Goal: Information Seeking & Learning: Check status

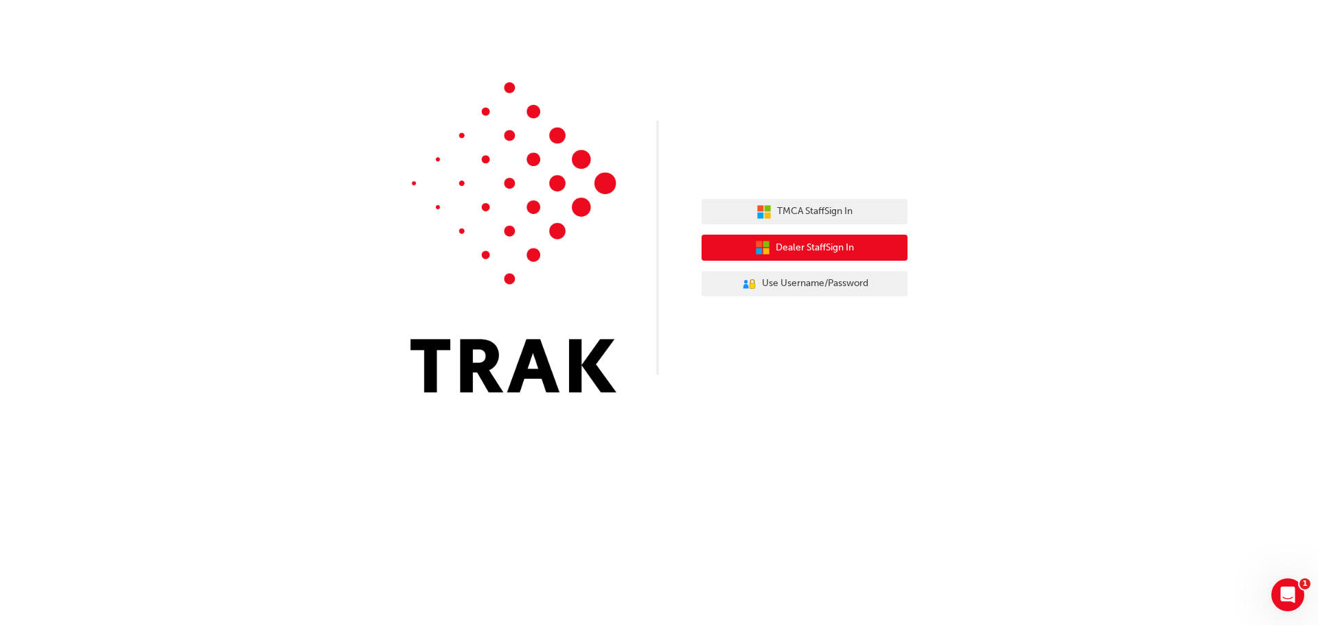
click at [790, 246] on span "Dealer Staff Sign In" at bounding box center [815, 248] width 78 height 16
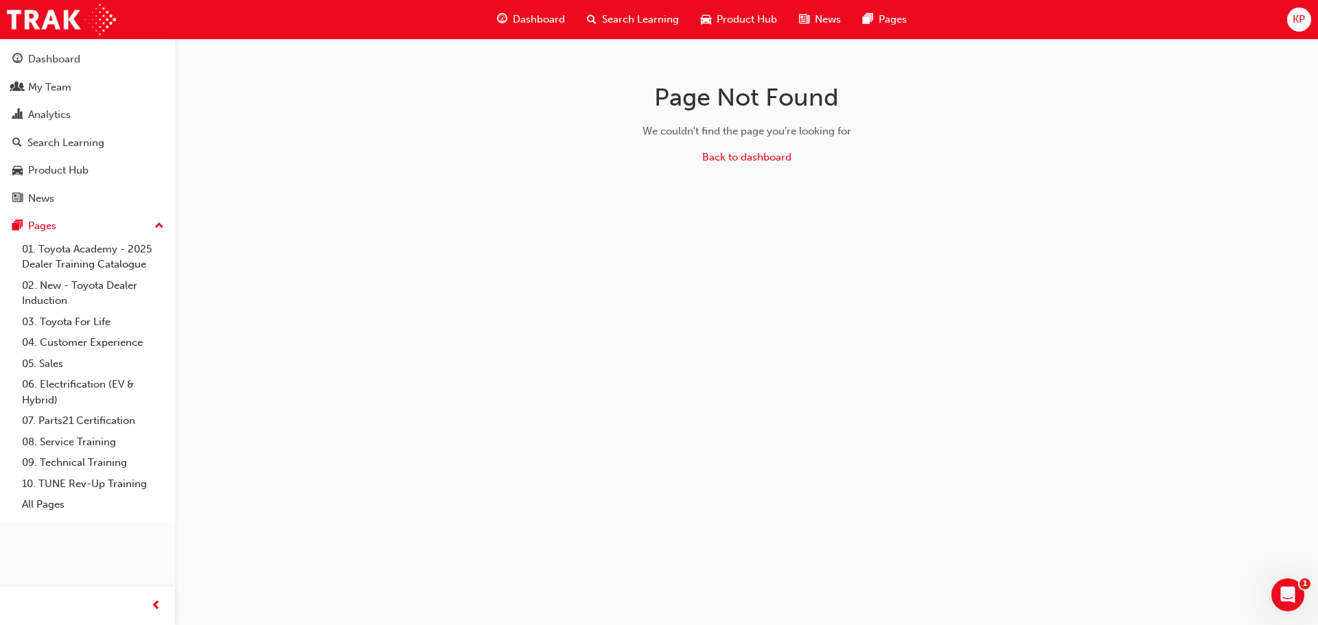
click at [67, 91] on div "My Team" at bounding box center [49, 88] width 43 height 16
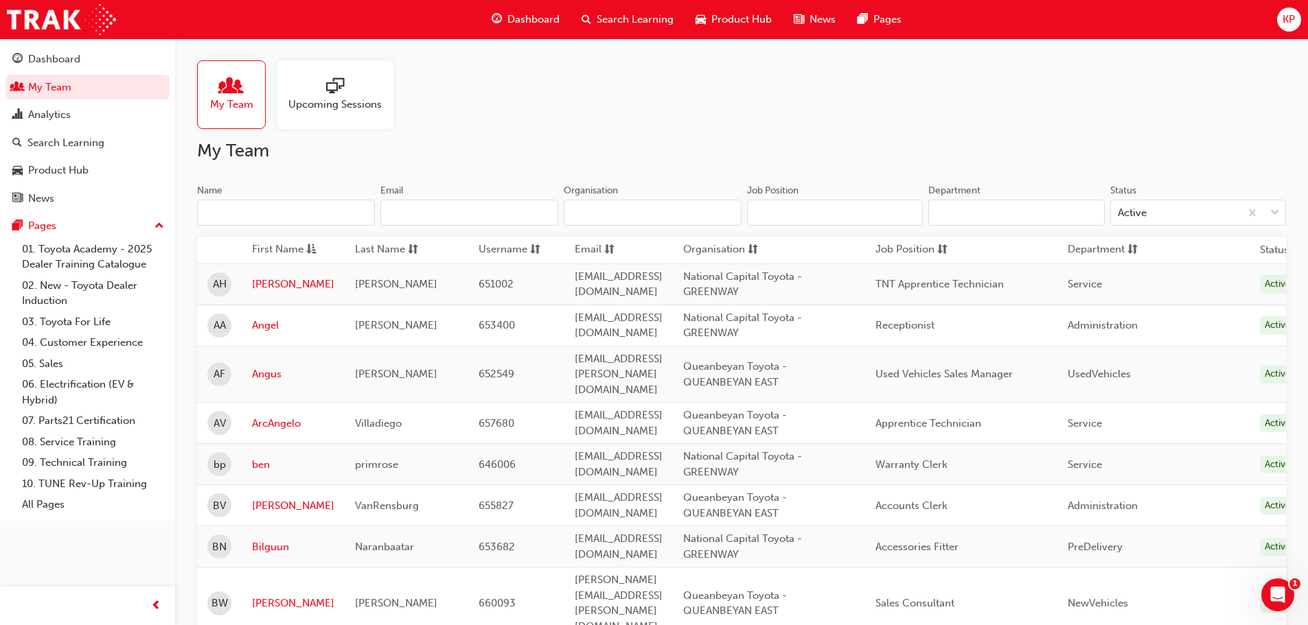
click at [290, 217] on input "Name" at bounding box center [286, 213] width 178 height 26
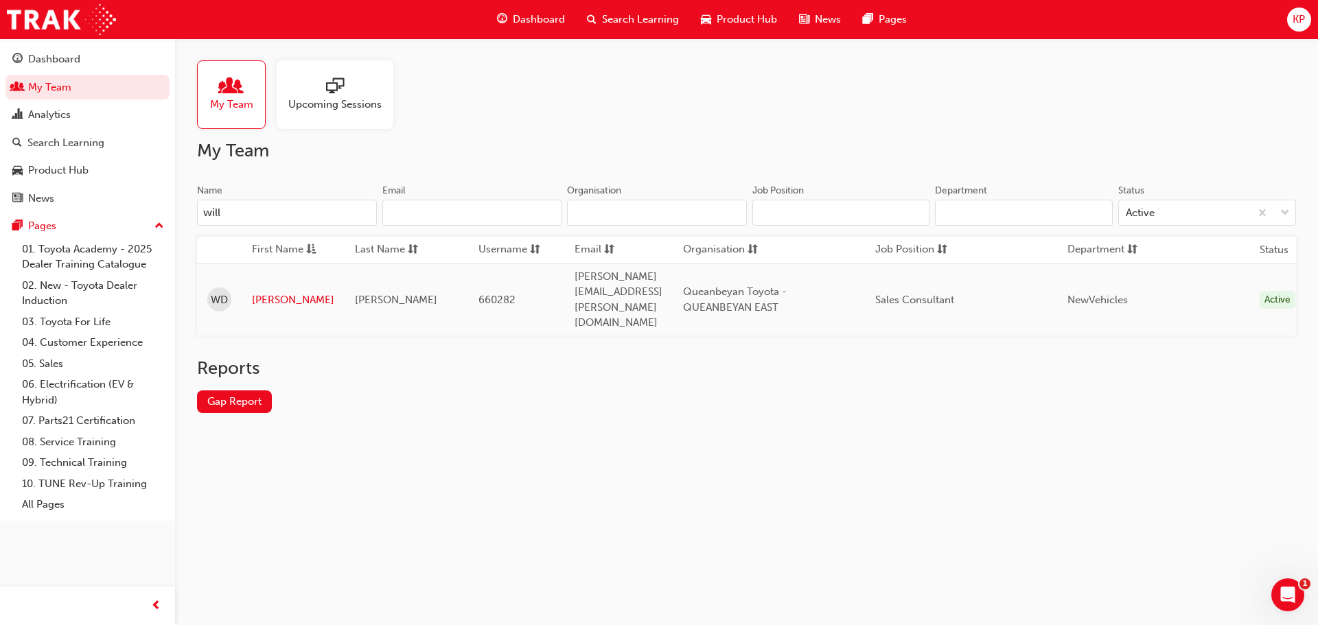
type input "will"
click at [280, 275] on td "[PERSON_NAME]" at bounding box center [293, 300] width 103 height 72
click at [280, 292] on link "[PERSON_NAME]" at bounding box center [293, 300] width 82 height 16
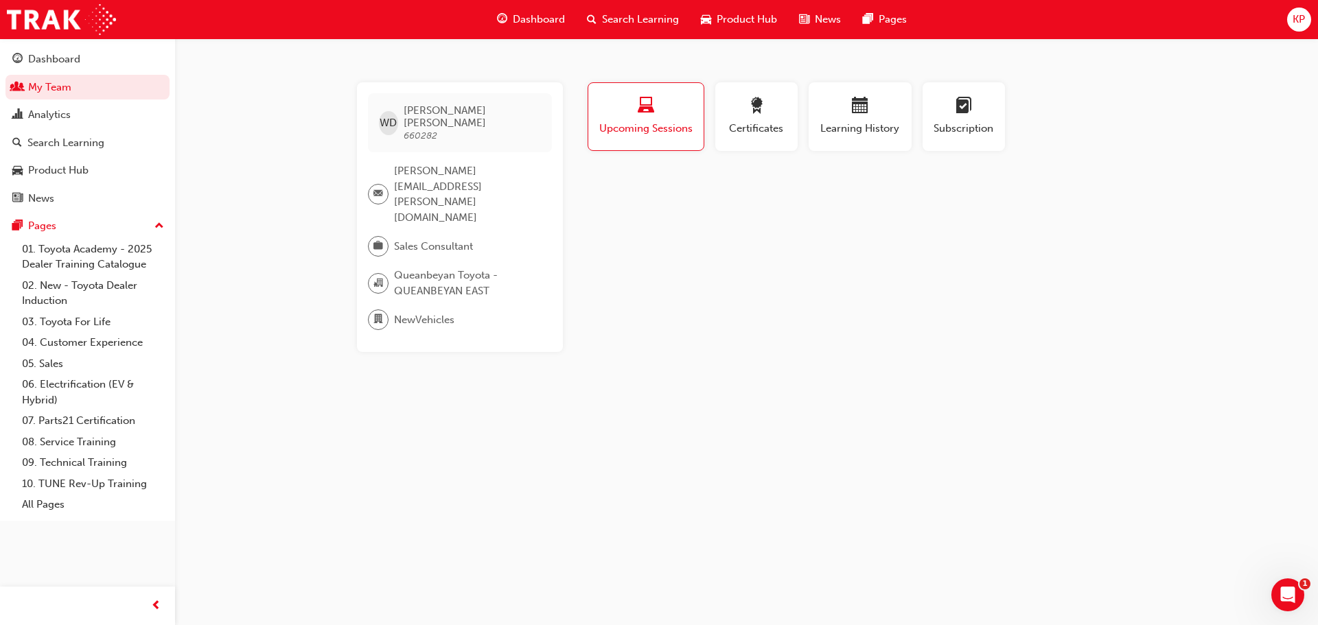
click at [849, 115] on div "button" at bounding box center [860, 107] width 82 height 21
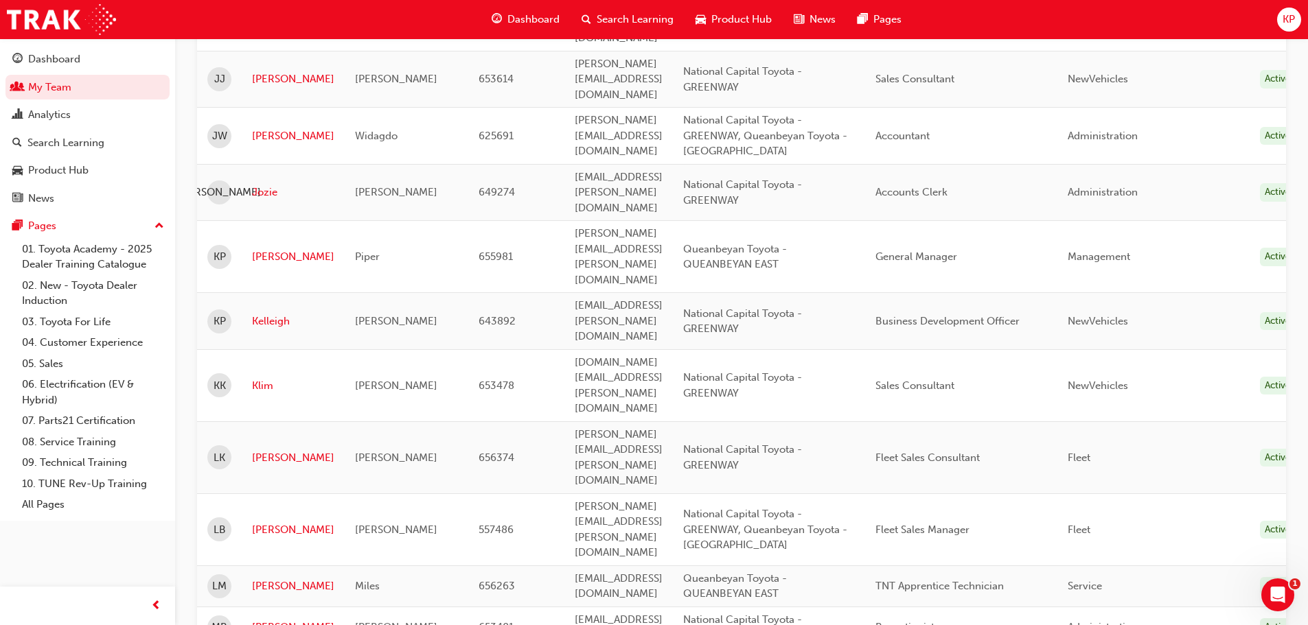
scroll to position [2049, 0]
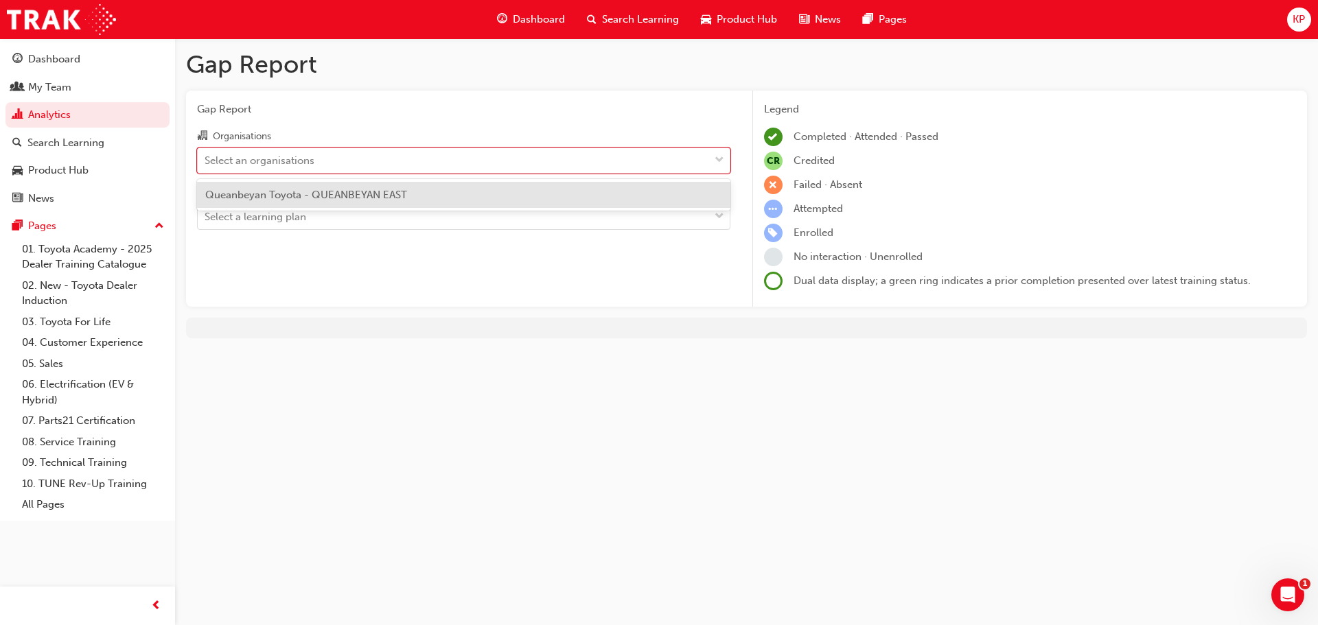
click at [412, 155] on div "Select an organisations" at bounding box center [453, 160] width 511 height 24
click at [206, 155] on input "Organisations option Queanbeyan Toyota - QUEANBEYAN EAST focused, 1 of 1. 1 res…" at bounding box center [205, 160] width 1 height 12
click at [342, 194] on span "Queanbeyan Toyota - QUEANBEYAN EAST" at bounding box center [306, 195] width 202 height 12
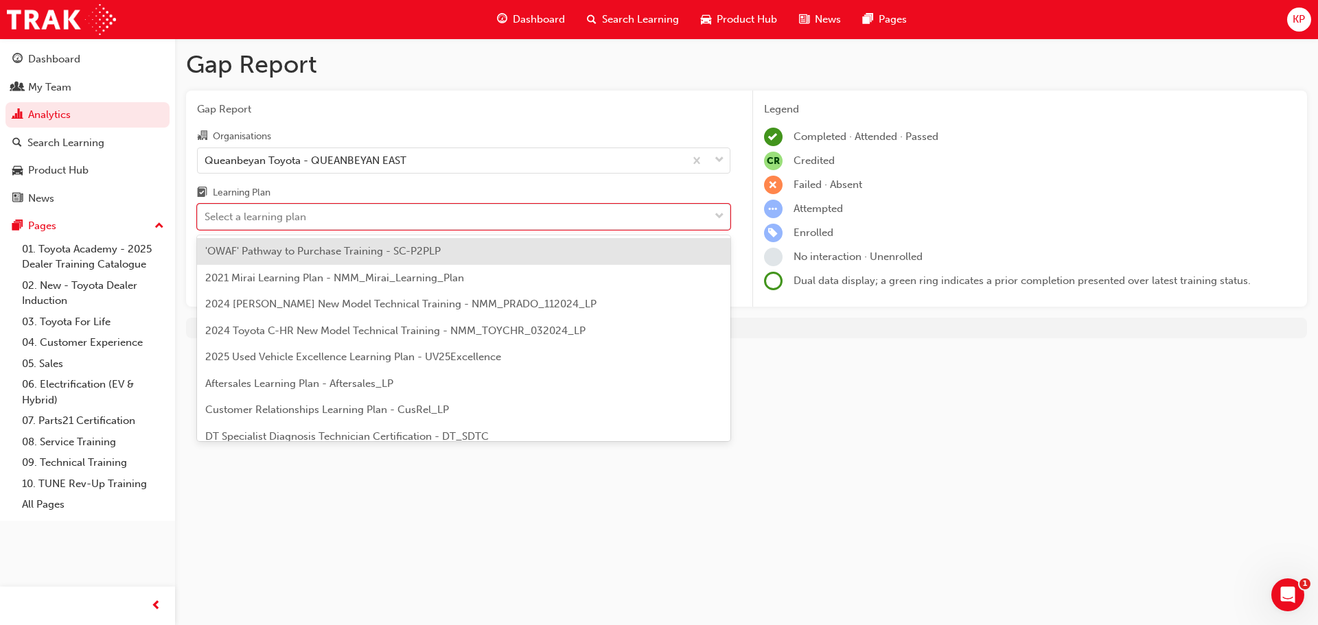
click at [345, 216] on div "Select a learning plan" at bounding box center [453, 217] width 511 height 24
click at [206, 216] on input "Learning Plan option 'OWAF' Pathway to Purchase Training - SC-P2PLP focused, 1 …" at bounding box center [205, 217] width 1 height 12
click at [390, 249] on span "'OWAF' Pathway to Purchase Training - SC-P2PLP" at bounding box center [322, 251] width 235 height 12
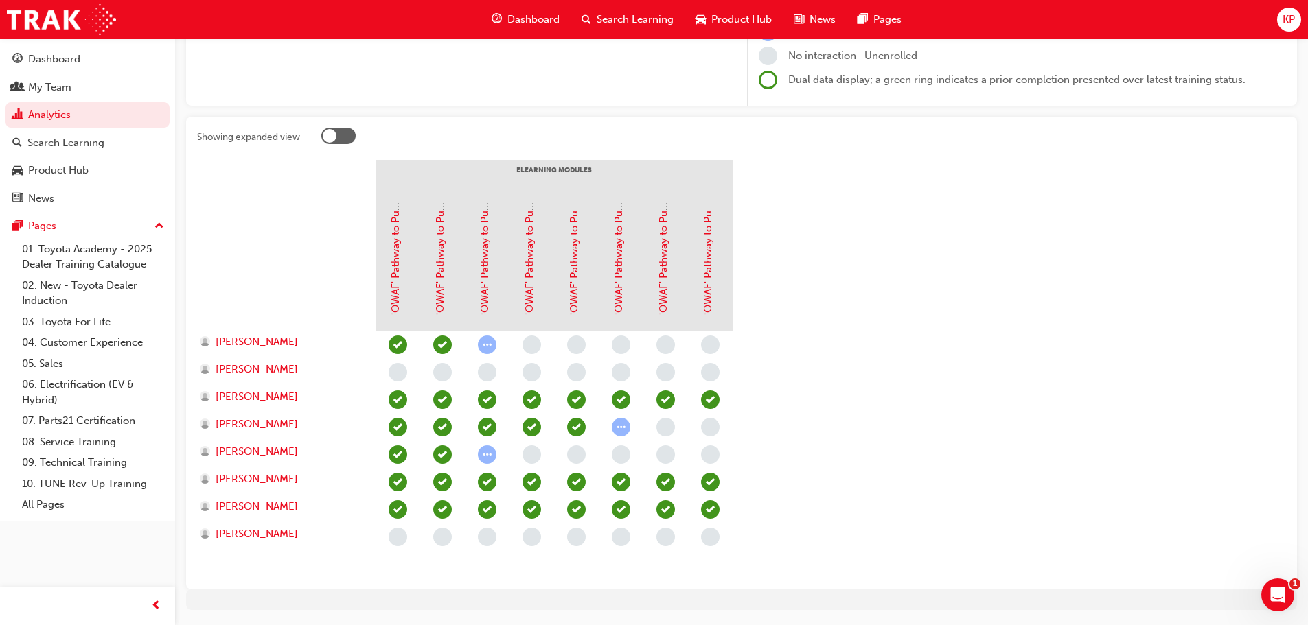
scroll to position [206, 0]
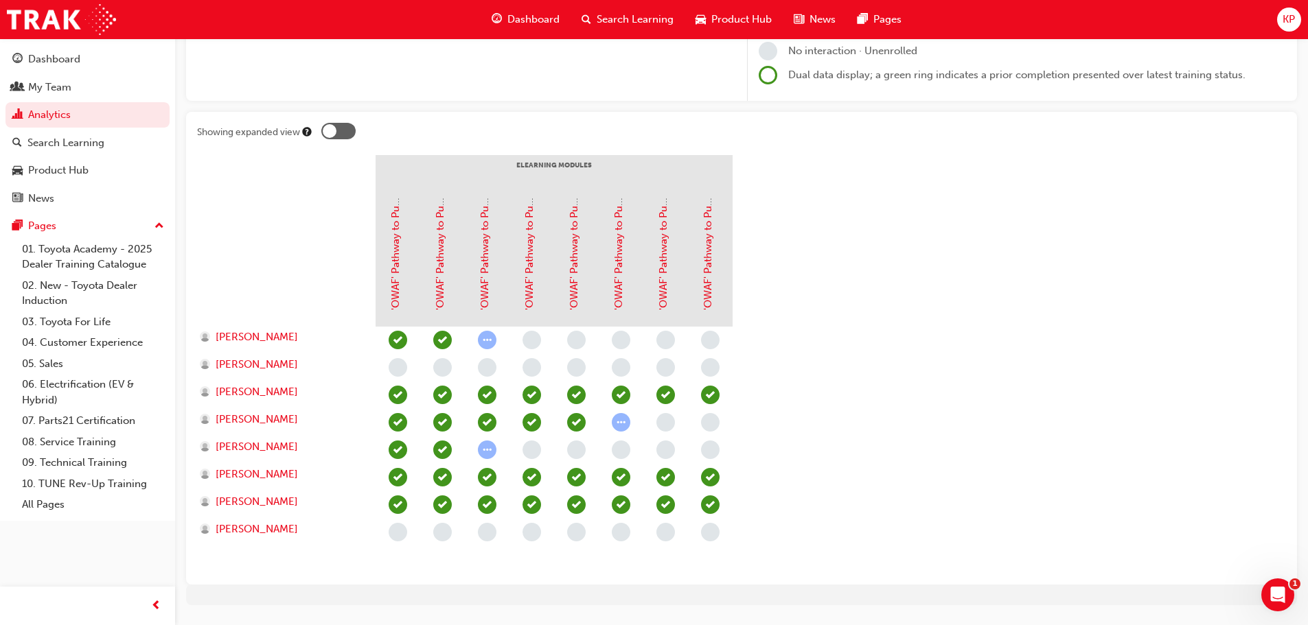
click at [932, 418] on section "eLearning Modules 'OWAF' Pathway to Purchase - Introduction to the Training Pro…" at bounding box center [741, 364] width 1089 height 419
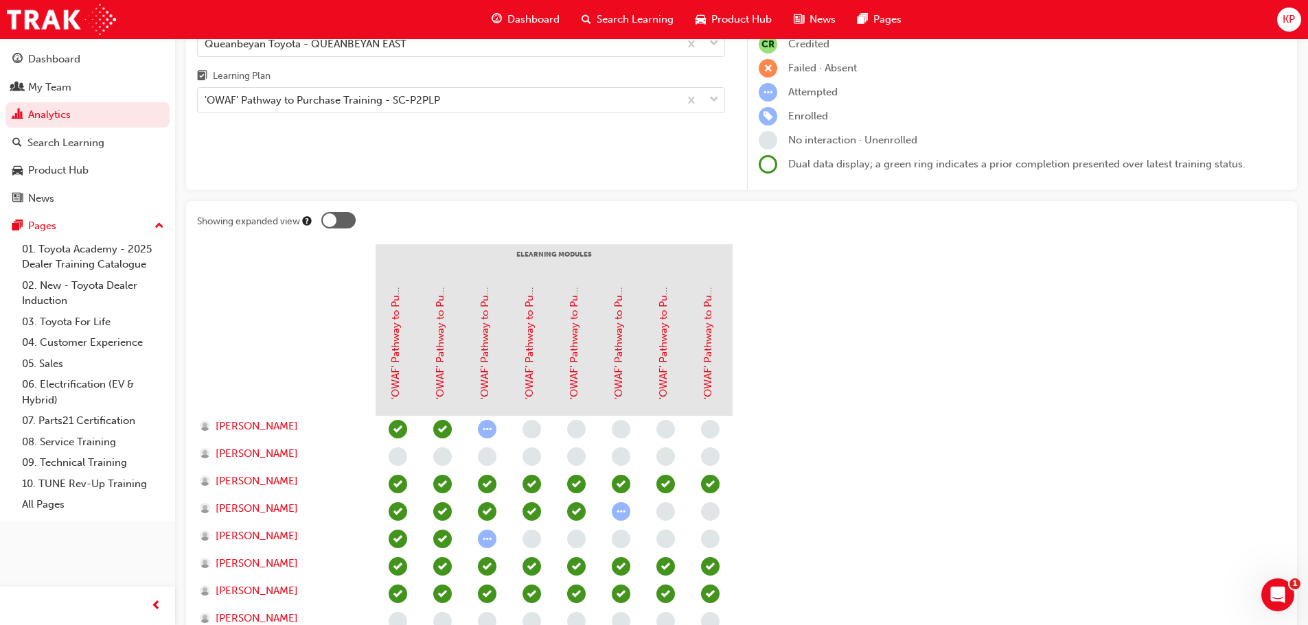
scroll to position [0, 0]
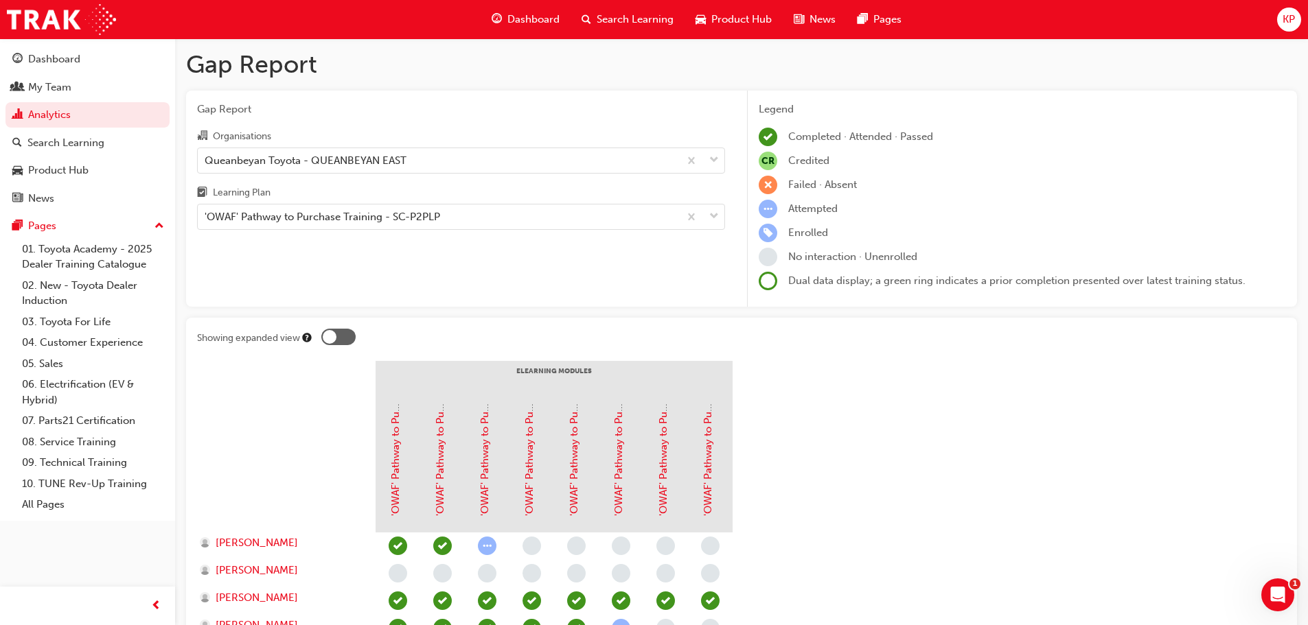
click at [86, 135] on div "Search Learning" at bounding box center [65, 143] width 77 height 16
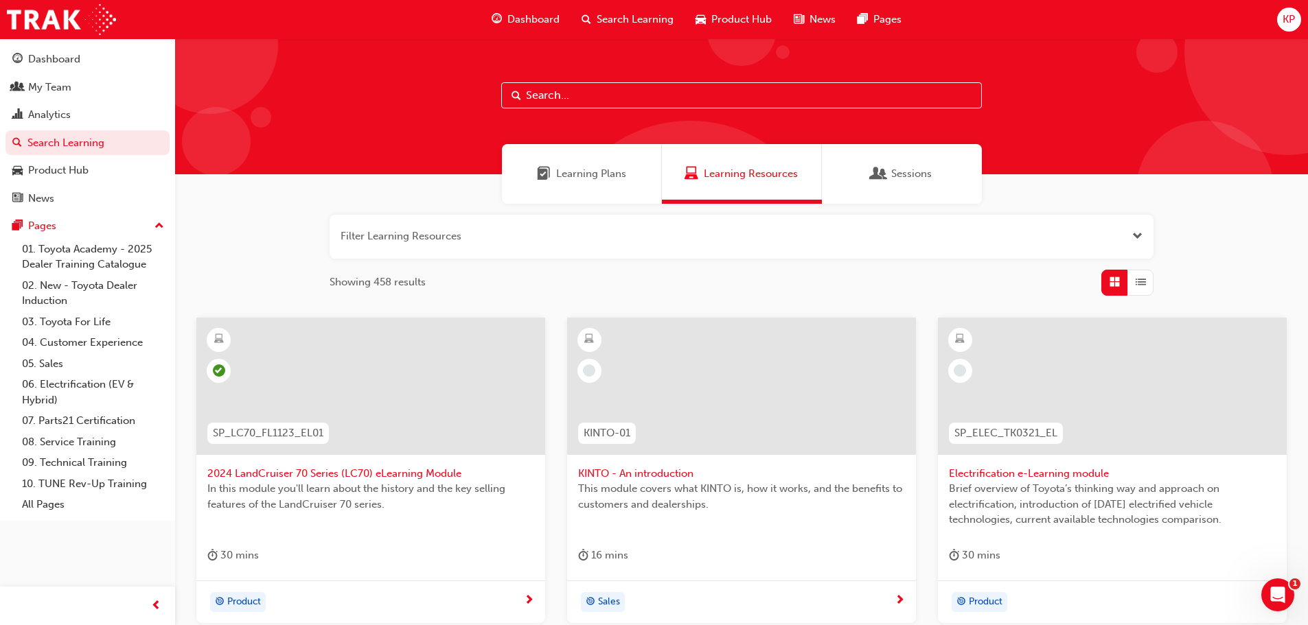
click at [562, 91] on input "text" at bounding box center [741, 95] width 481 height 26
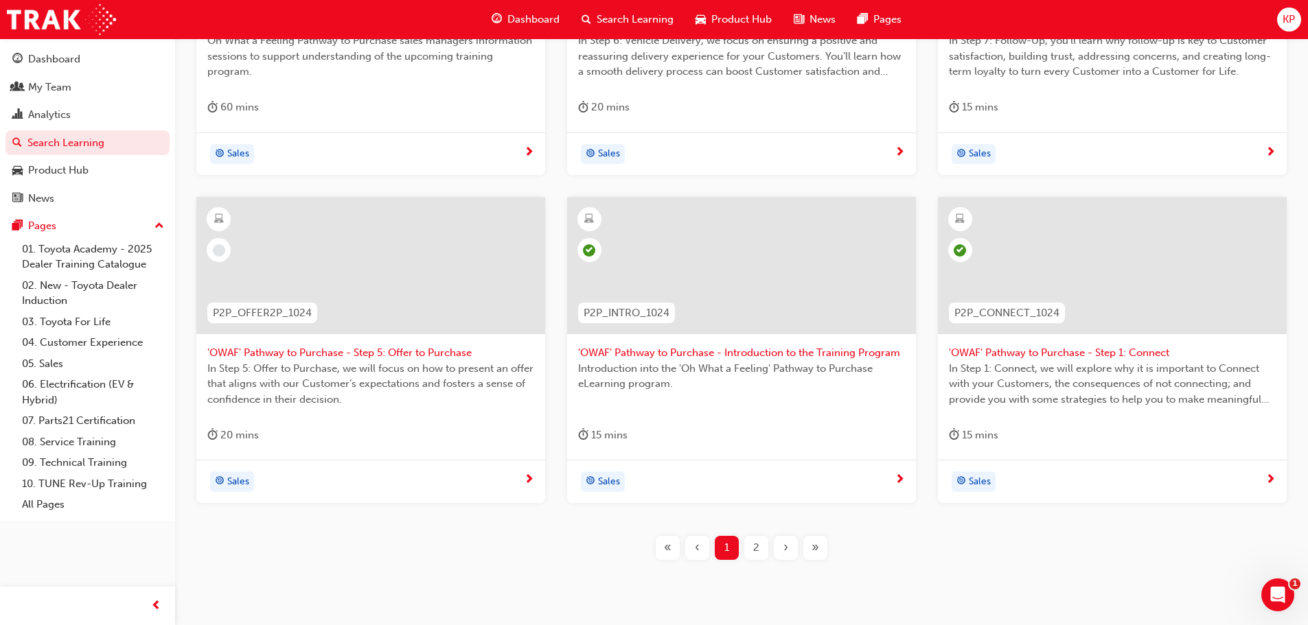
scroll to position [481, 0]
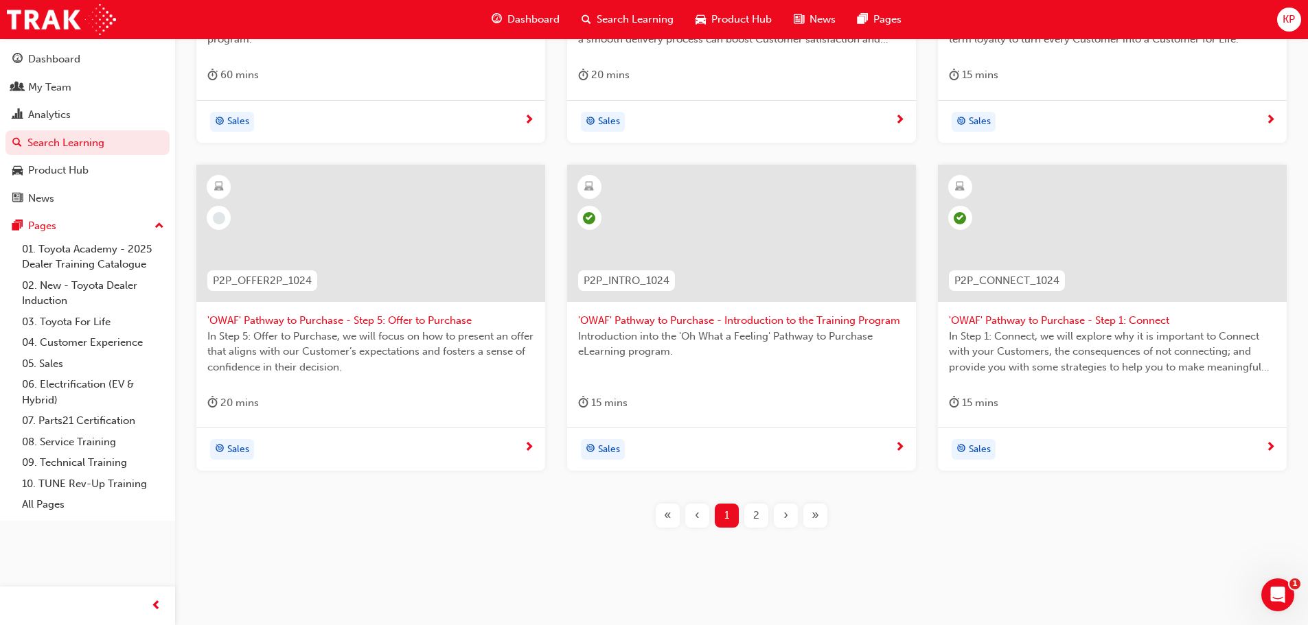
type input "owaf"
click at [759, 517] on div "2" at bounding box center [756, 516] width 24 height 24
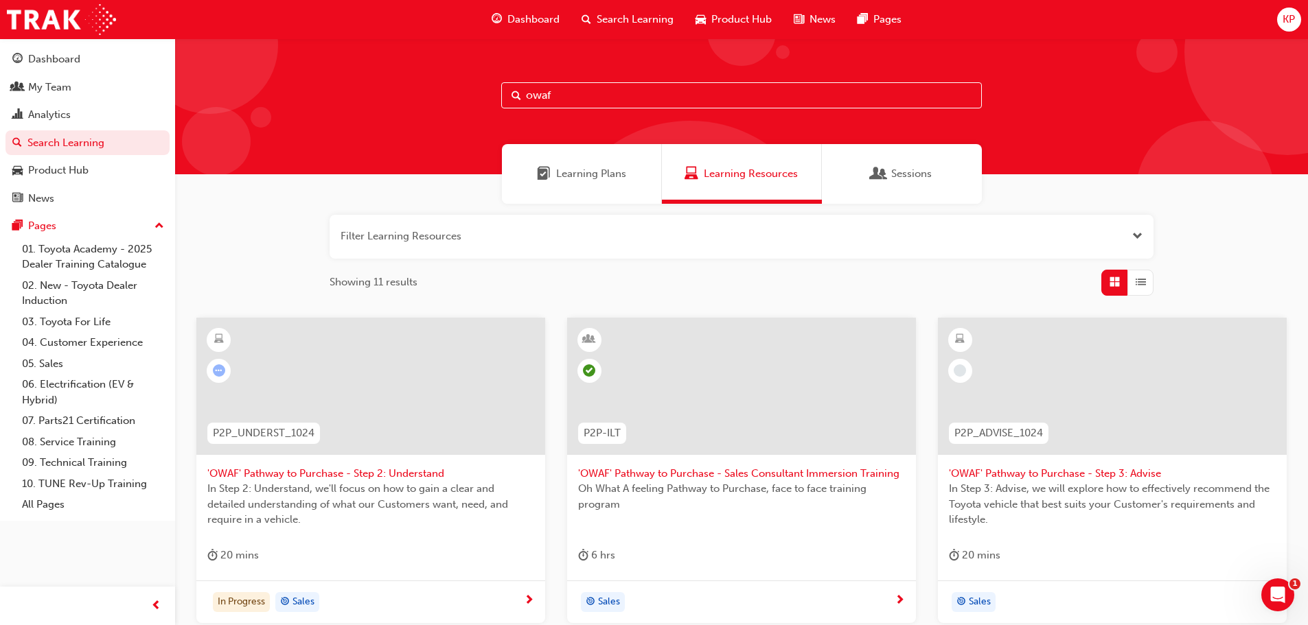
click at [76, 62] on div "Dashboard" at bounding box center [54, 59] width 52 height 16
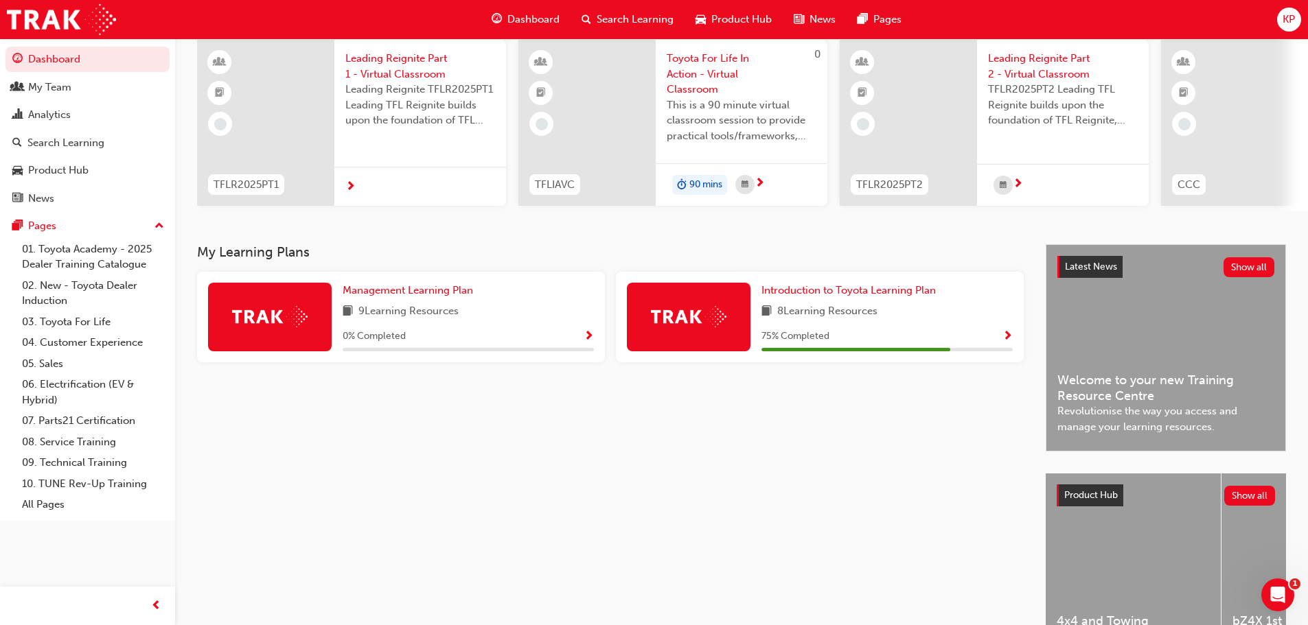
scroll to position [195, 0]
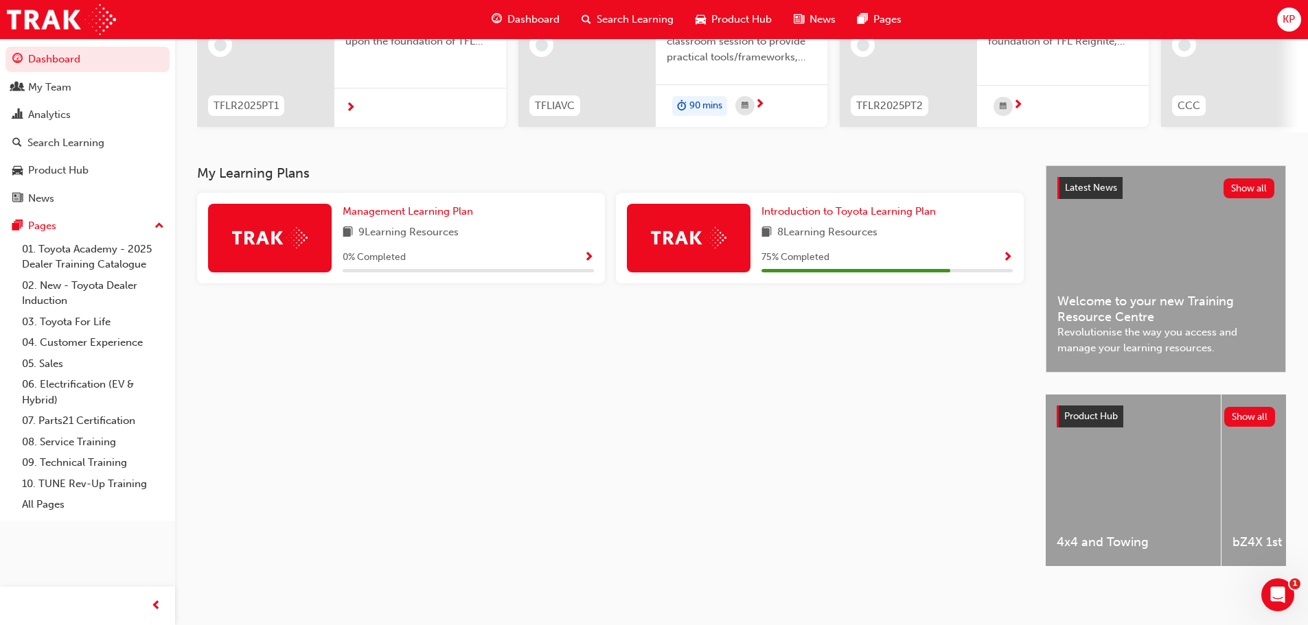
click at [65, 137] on div "Search Learning" at bounding box center [65, 143] width 77 height 16
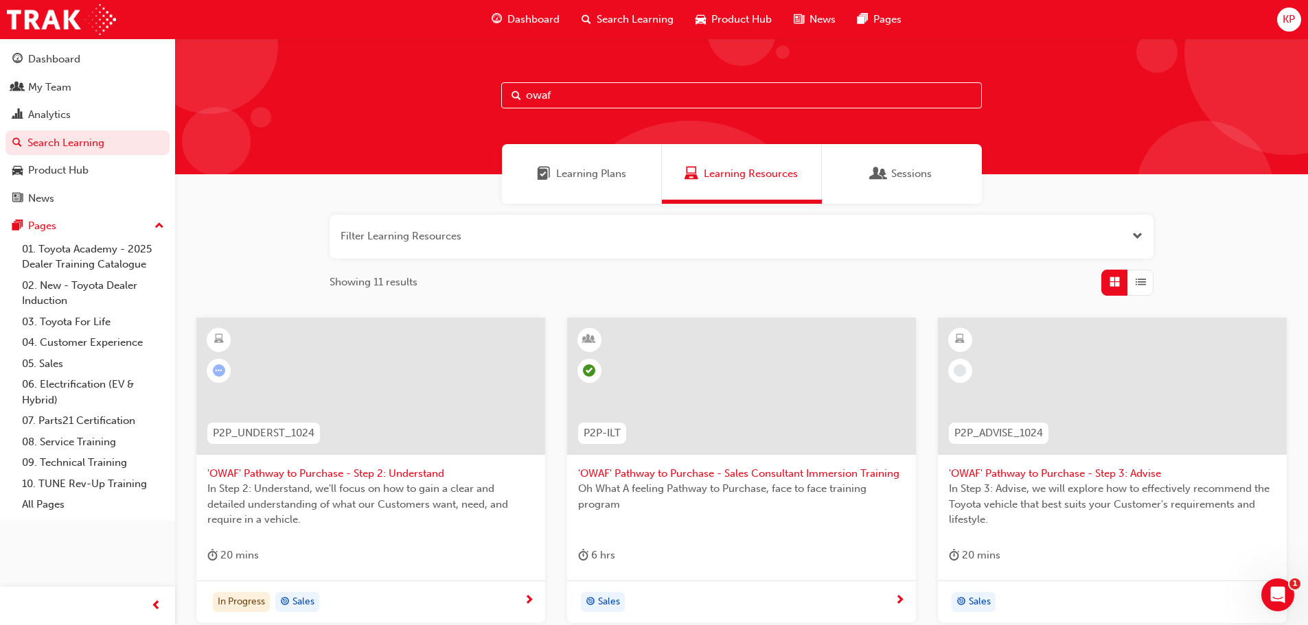
drag, startPoint x: 571, startPoint y: 93, endPoint x: 435, endPoint y: 95, distance: 135.9
click at [435, 95] on div "owaf" at bounding box center [741, 106] width 1133 height 136
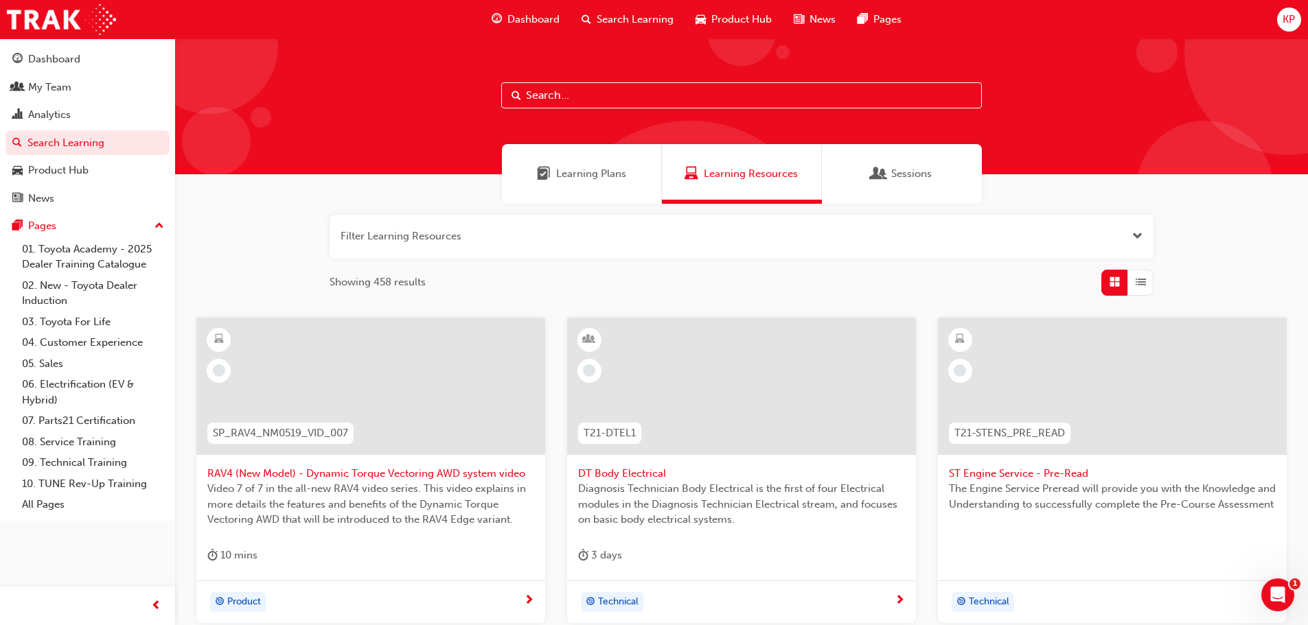
click at [69, 84] on div "My Team" at bounding box center [49, 88] width 43 height 16
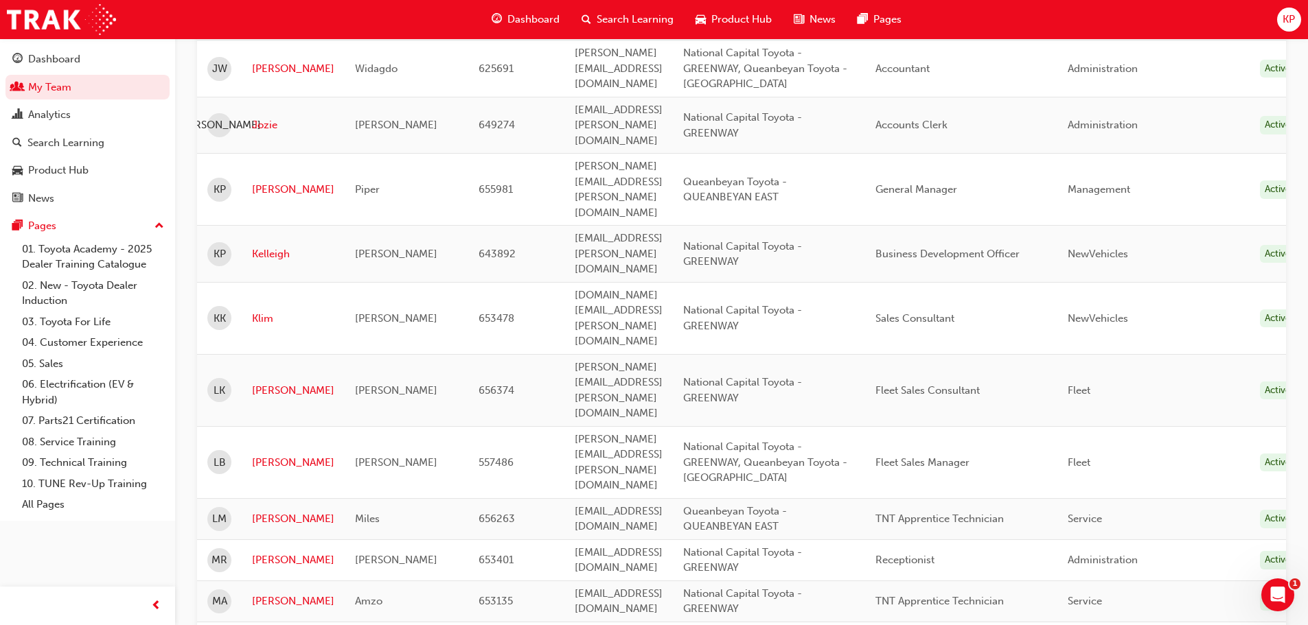
scroll to position [2049, 0]
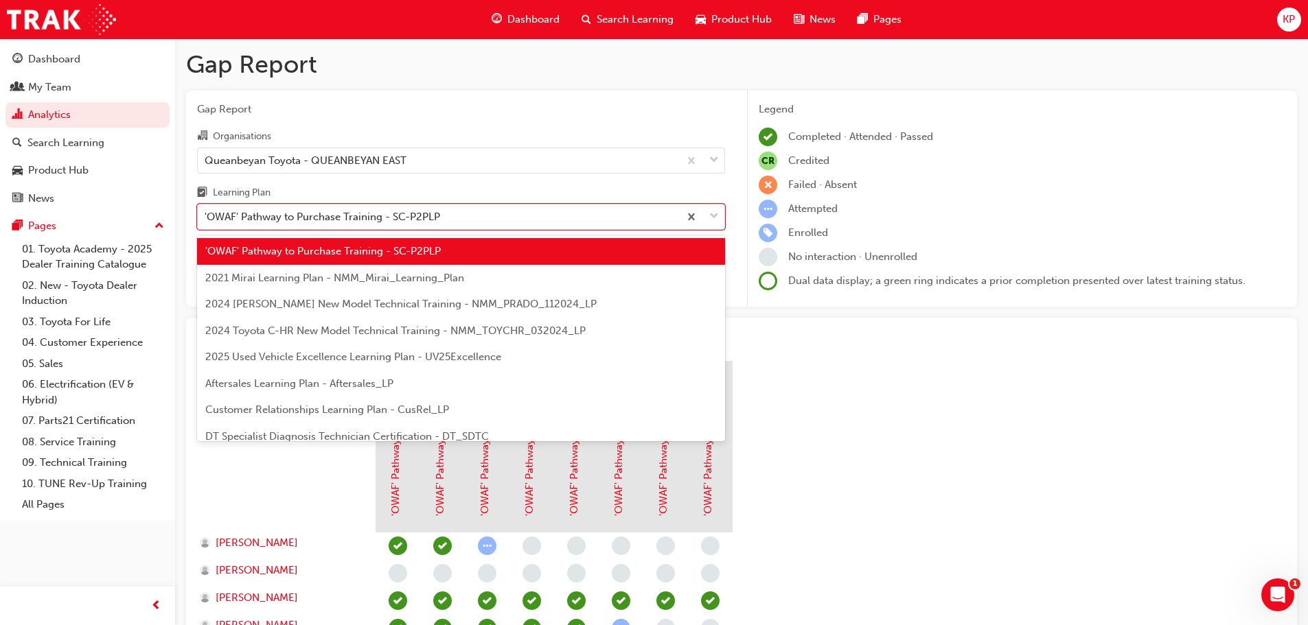
click at [491, 211] on div "'OWAF' Pathway to Purchase Training - SC-P2PLP" at bounding box center [438, 217] width 481 height 24
click at [206, 211] on input "Learning Plan option 'OWAF' Pathway to Purchase Training - SC-P2PLP focused, 1 …" at bounding box center [205, 217] width 1 height 12
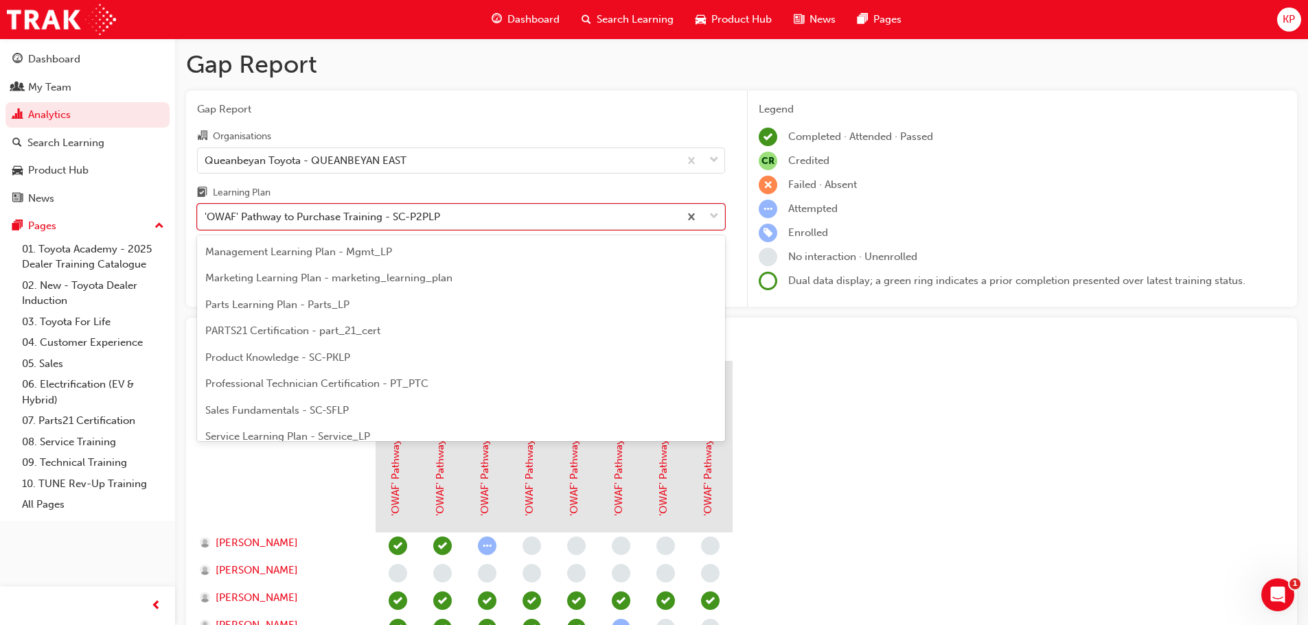
scroll to position [412, 0]
